Goal: Transaction & Acquisition: Purchase product/service

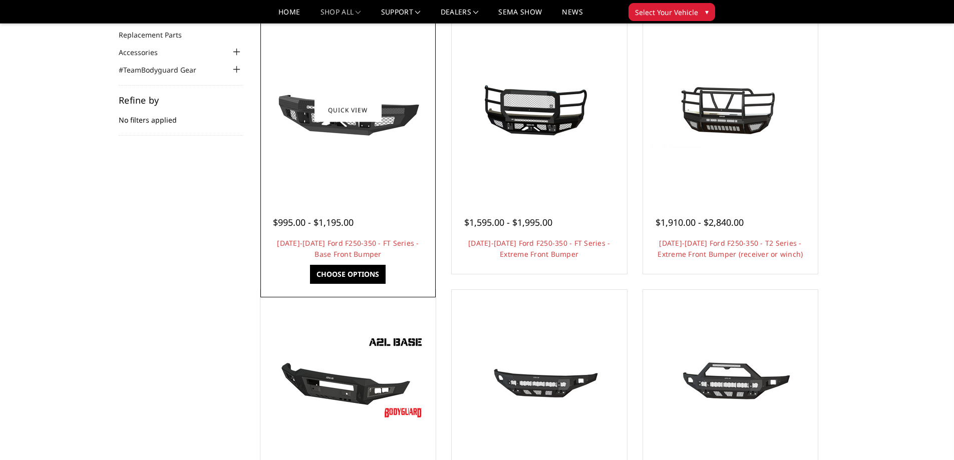
scroll to position [100, 0]
click at [368, 169] on div at bounding box center [348, 111] width 170 height 170
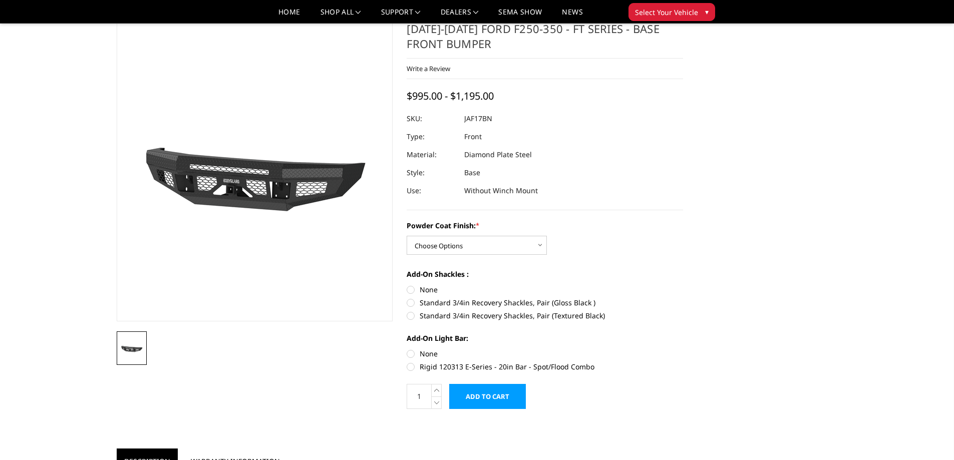
scroll to position [50, 0]
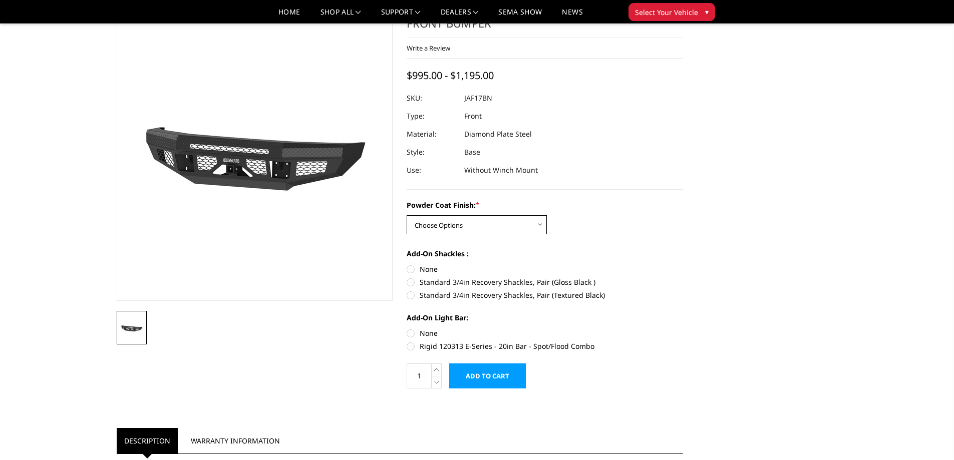
click at [513, 228] on select "Choose Options Bare Metal Gloss Black Powder Coat Textured Black Powder Coat" at bounding box center [477, 224] width 140 height 19
select select "3374"
click at [407, 215] on select "Choose Options Bare Metal Gloss Black Powder Coat Textured Black Powder Coat" at bounding box center [477, 224] width 140 height 19
